Goal: Navigation & Orientation: Understand site structure

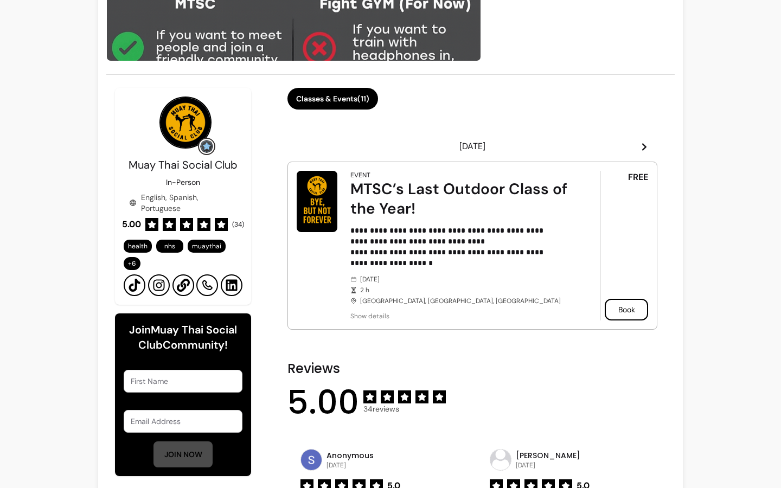
scroll to position [200, 0]
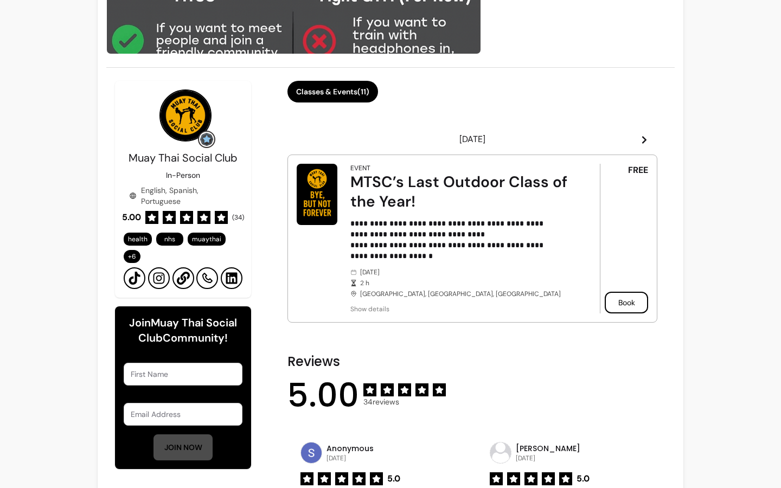
click at [640, 136] on icon at bounding box center [644, 140] width 9 height 9
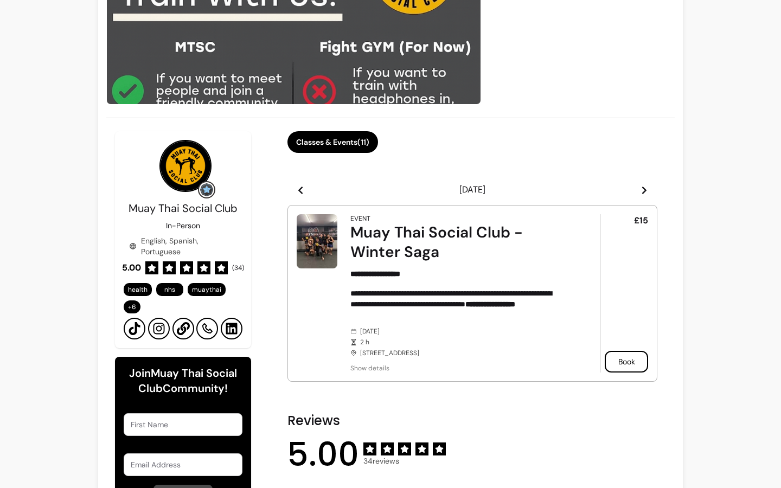
scroll to position [0, 0]
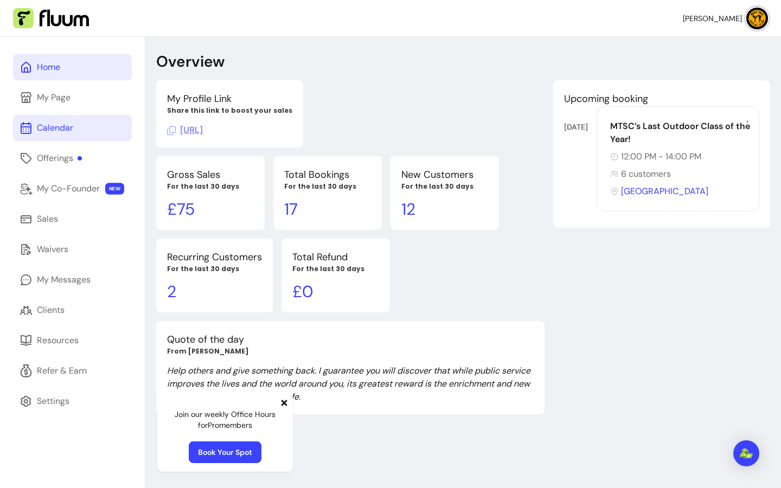
click at [82, 128] on link "Calendar" at bounding box center [72, 128] width 119 height 26
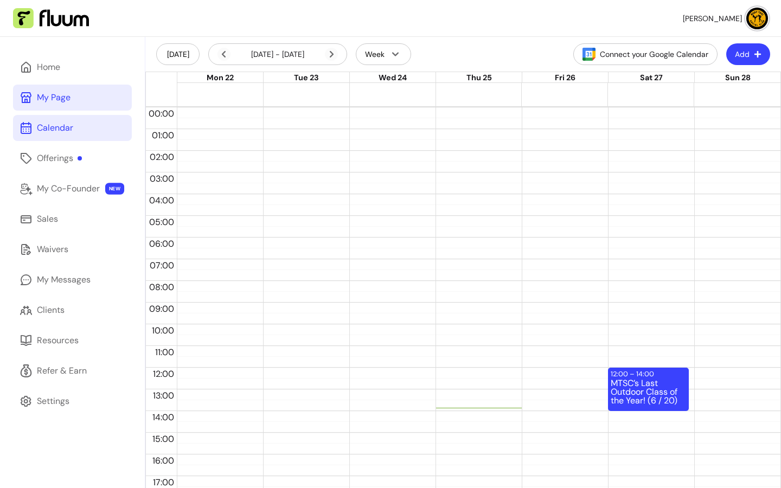
click at [68, 94] on div "My Page" at bounding box center [54, 97] width 34 height 13
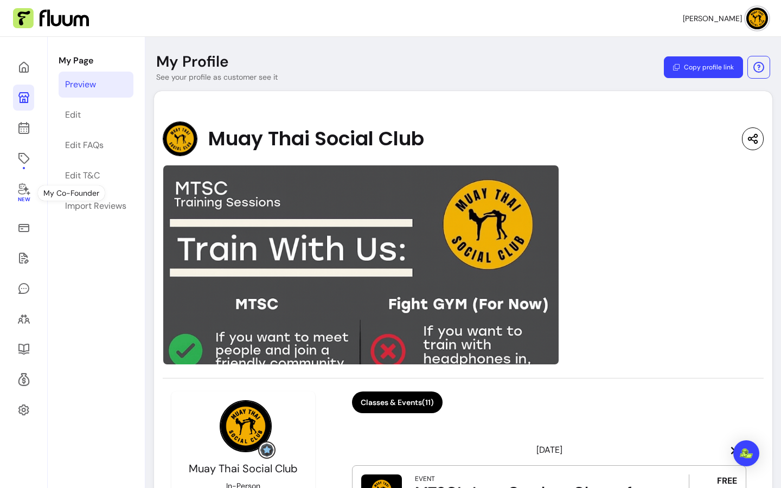
click at [24, 163] on icon at bounding box center [23, 158] width 11 height 11
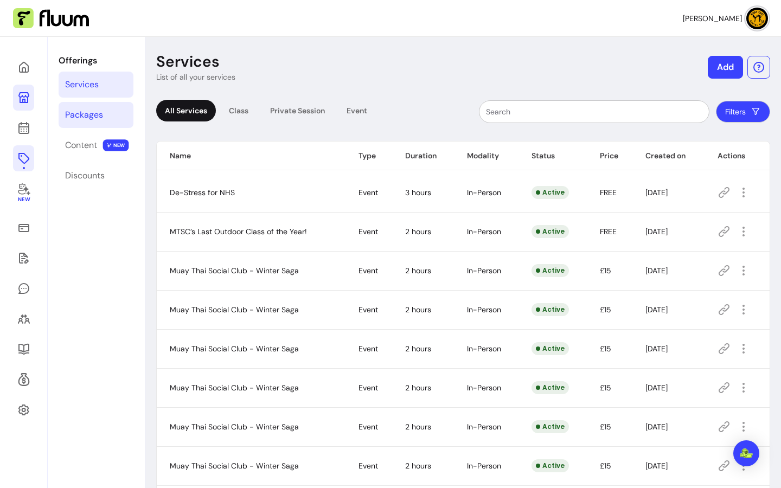
click at [96, 113] on div "Packages" at bounding box center [84, 114] width 38 height 13
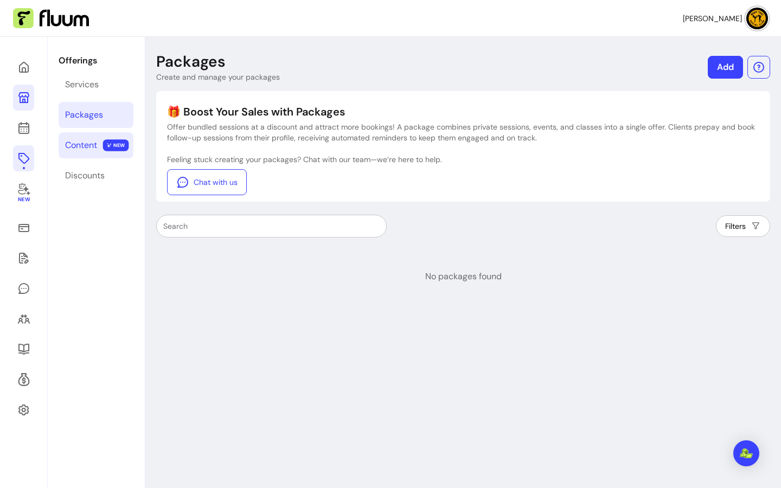
click at [76, 147] on div "Content" at bounding box center [81, 145] width 32 height 13
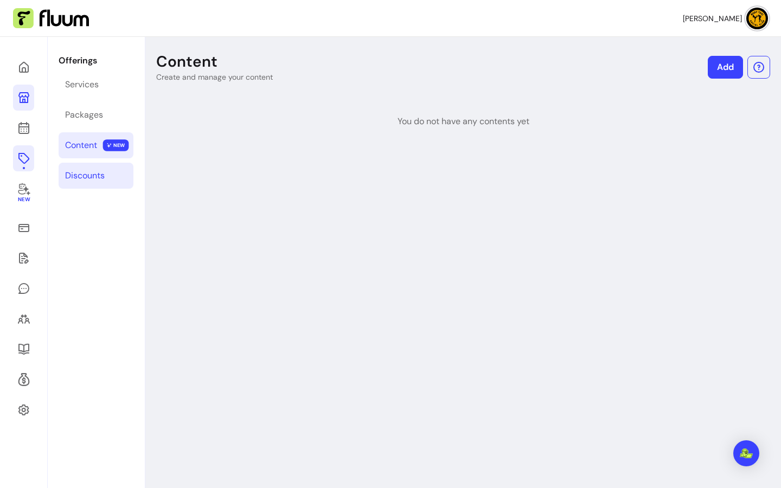
click at [84, 183] on link "Discounts" at bounding box center [96, 176] width 75 height 26
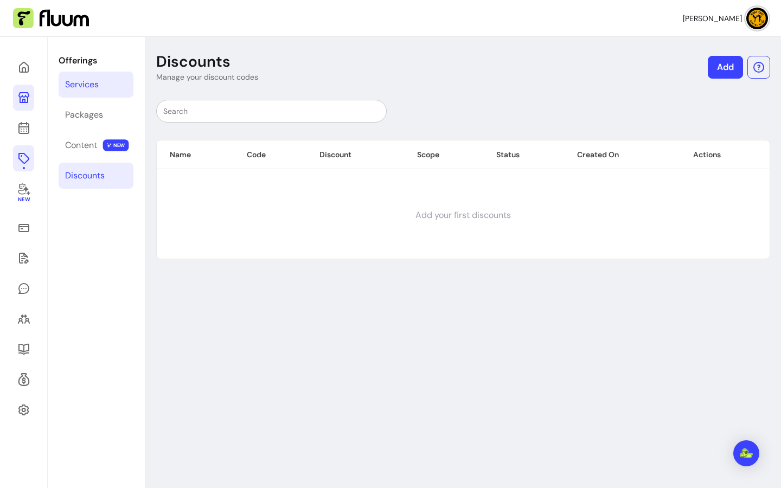
click at [83, 80] on div "Services" at bounding box center [82, 84] width 34 height 13
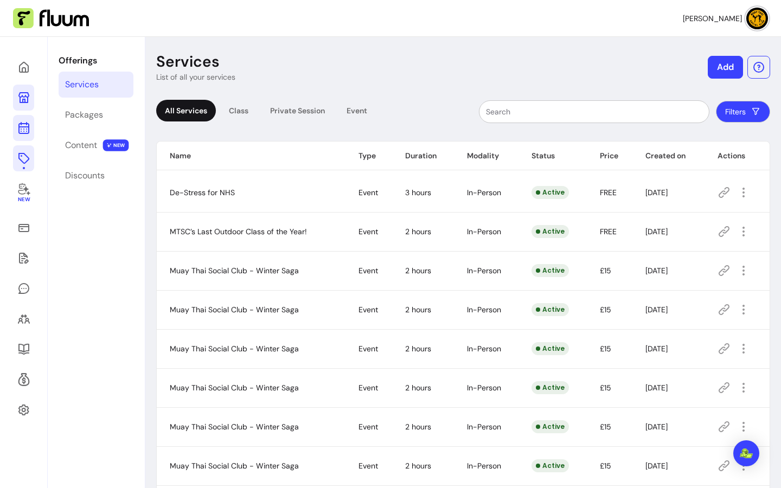
click at [30, 131] on link at bounding box center [23, 128] width 21 height 26
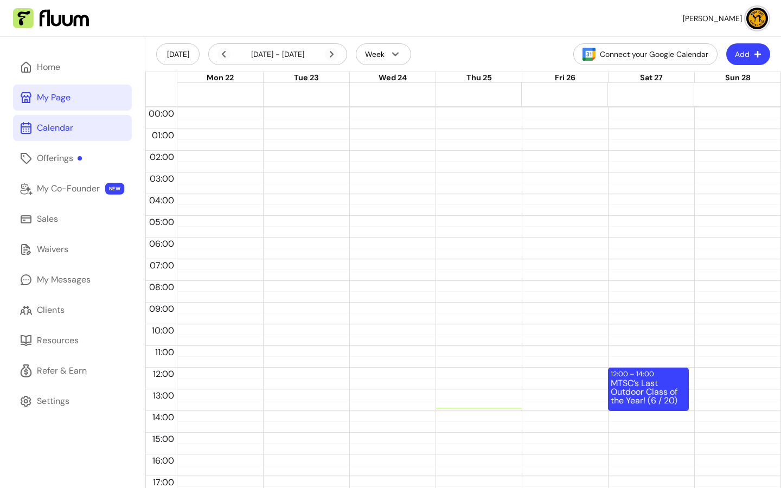
click at [742, 55] on button "Add" at bounding box center [748, 54] width 44 height 22
click at [692, 99] on span "Add Appointment" at bounding box center [712, 99] width 79 height 11
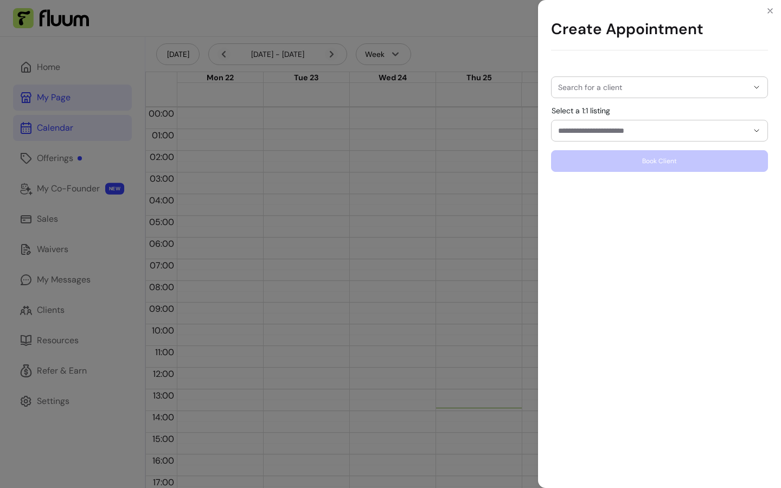
click at [635, 137] on div at bounding box center [659, 130] width 203 height 21
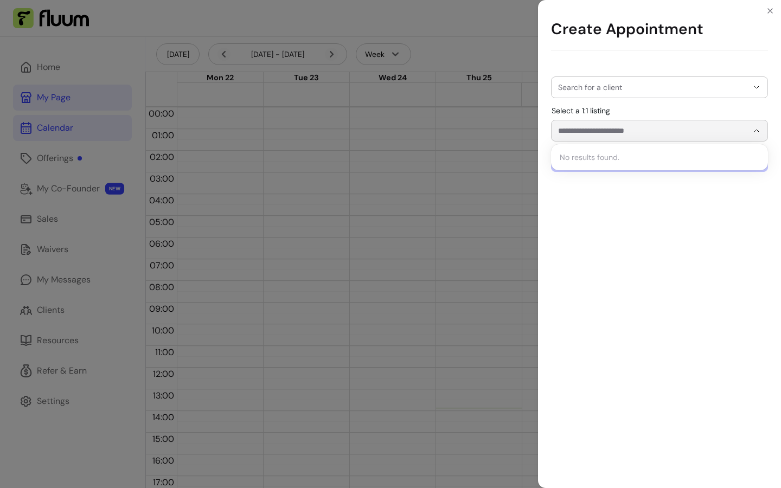
drag, startPoint x: 632, startPoint y: 133, endPoint x: 557, endPoint y: 133, distance: 74.8
click at [555, 138] on div "Select a 1:1 listing" at bounding box center [659, 131] width 217 height 22
click at [472, 172] on div "Create Appointment Search for a client Select a 1:1 listing Book Client" at bounding box center [390, 244] width 781 height 488
click at [94, 186] on div "Create Appointment Search for a client Select a 1:1 listing Book Client" at bounding box center [390, 244] width 781 height 488
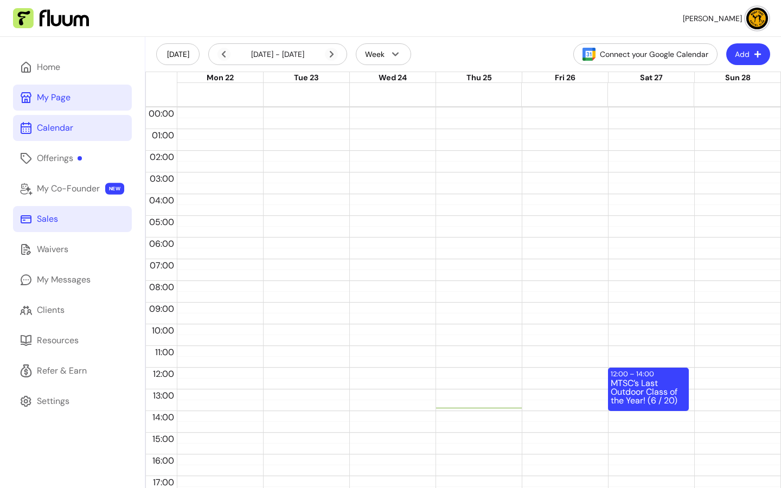
click at [60, 218] on link "Sales" at bounding box center [72, 219] width 119 height 26
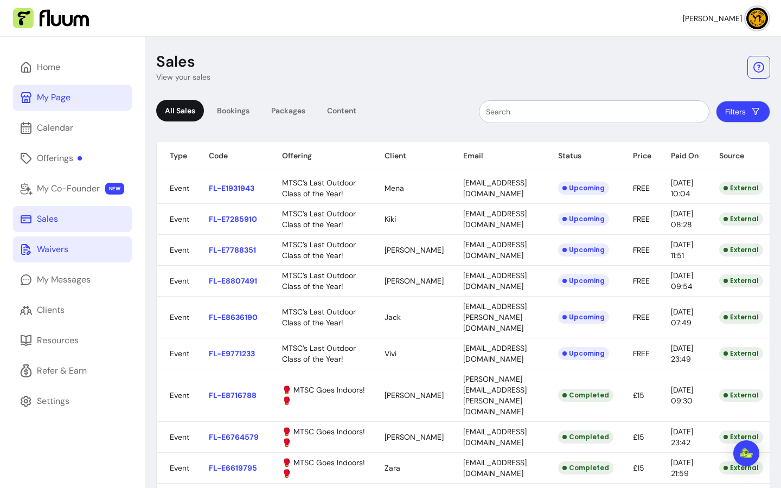
click at [44, 238] on link "Waivers" at bounding box center [72, 249] width 119 height 26
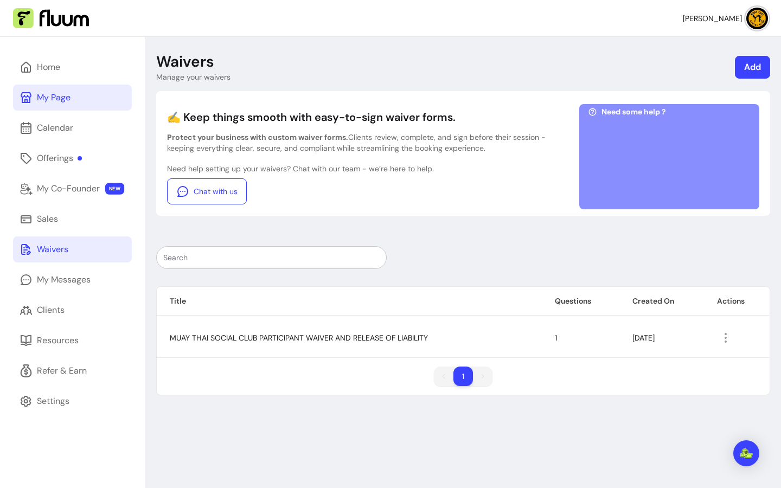
click at [338, 338] on span "MUAY THAI SOCIAL CLUB PARTICIPANT WAIVER AND RELEASE OF LIABILITY" at bounding box center [299, 338] width 258 height 10
click at [79, 308] on link "Clients" at bounding box center [72, 310] width 119 height 26
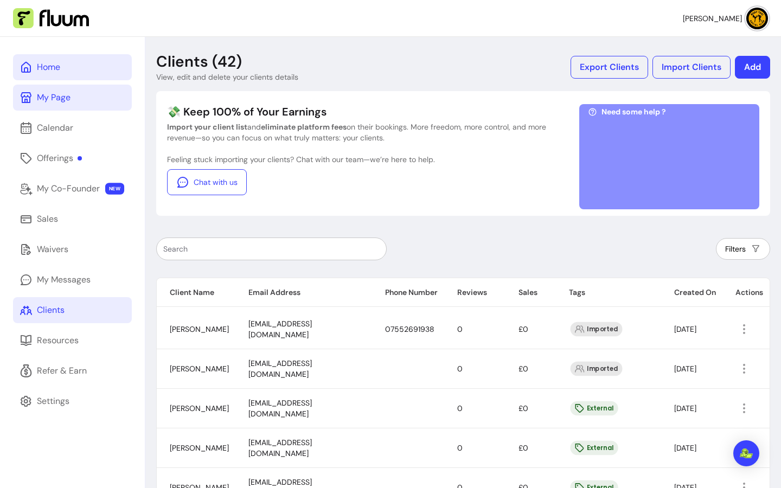
click at [60, 74] on link "Home" at bounding box center [72, 67] width 119 height 26
